Goal: Information Seeking & Learning: Learn about a topic

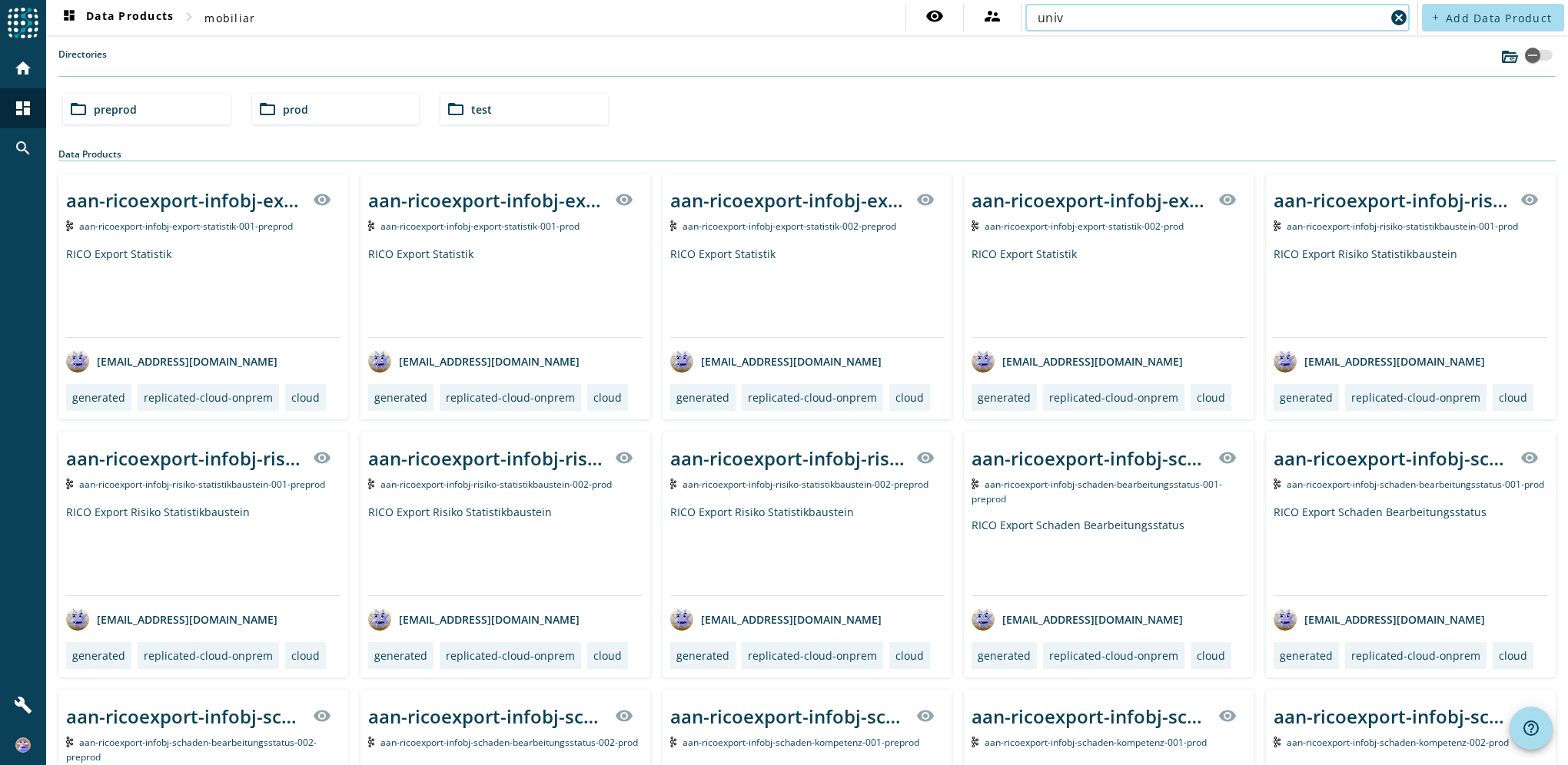
type input "univ"
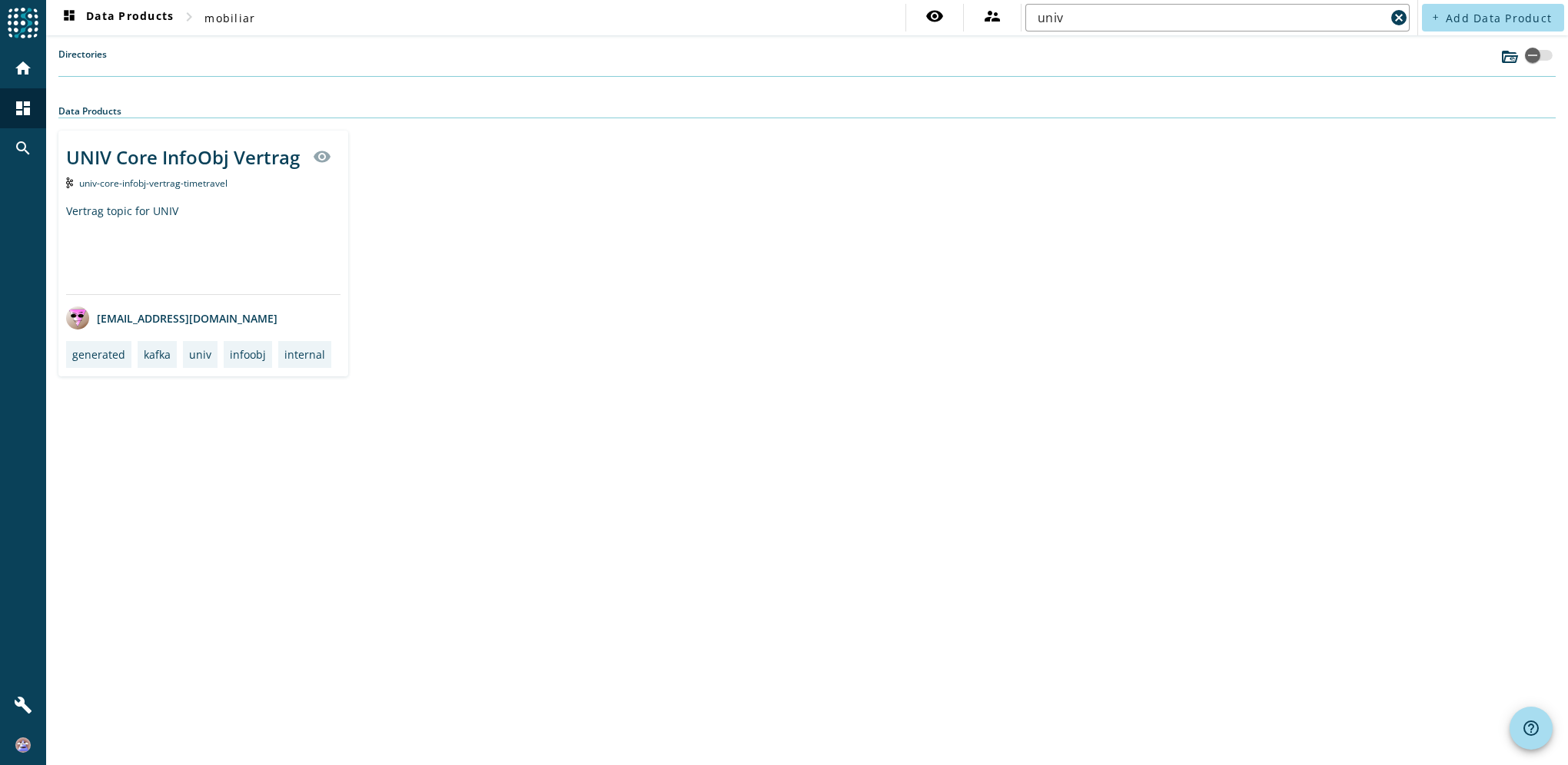
click at [163, 157] on div "UNIV Core InfoObj Vertrag" at bounding box center [183, 157] width 234 height 25
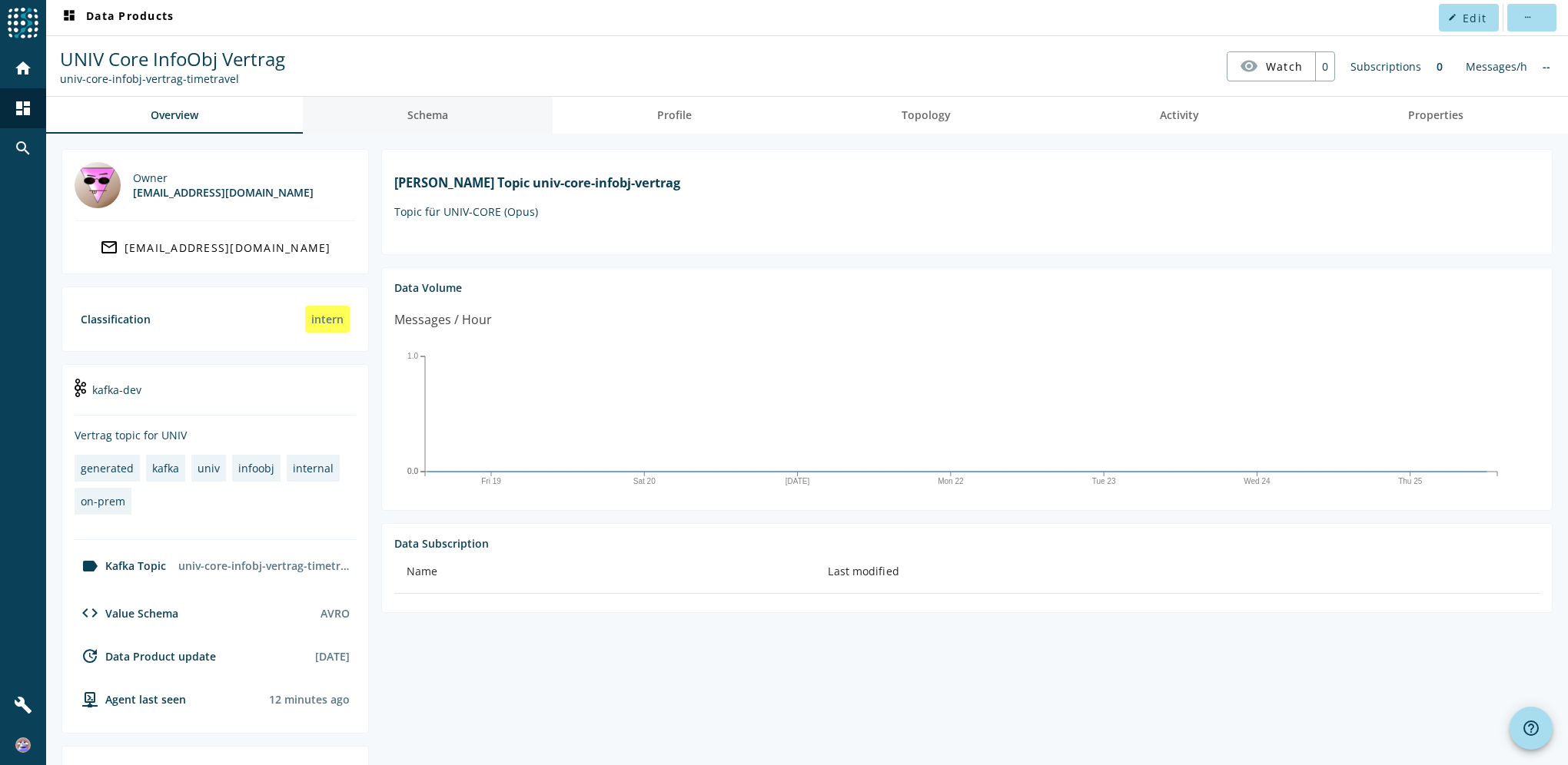
click at [434, 116] on span "Schema" at bounding box center [428, 115] width 41 height 11
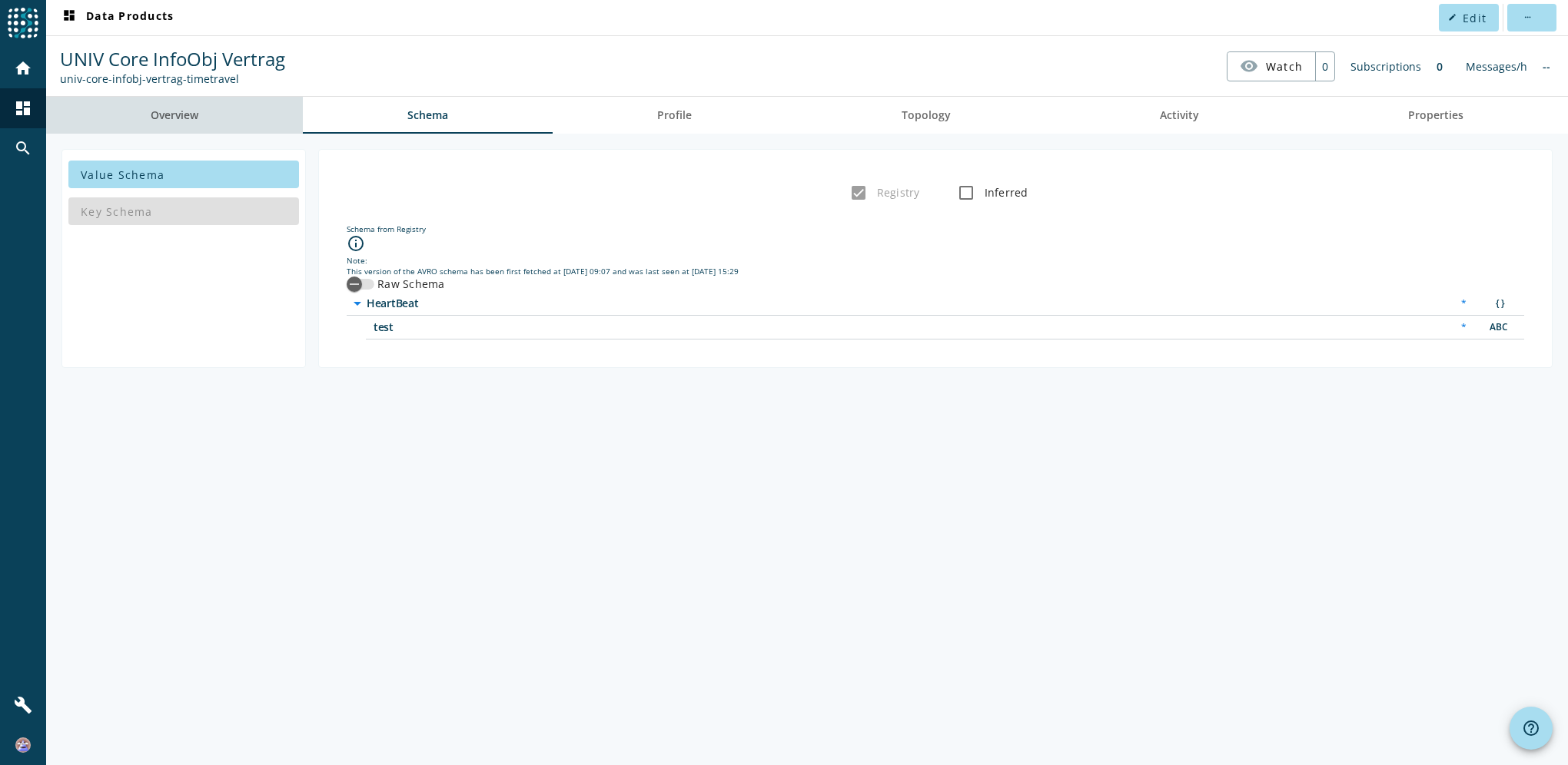
click at [200, 110] on link "Overview" at bounding box center [174, 116] width 257 height 37
